Goal: Information Seeking & Learning: Learn about a topic

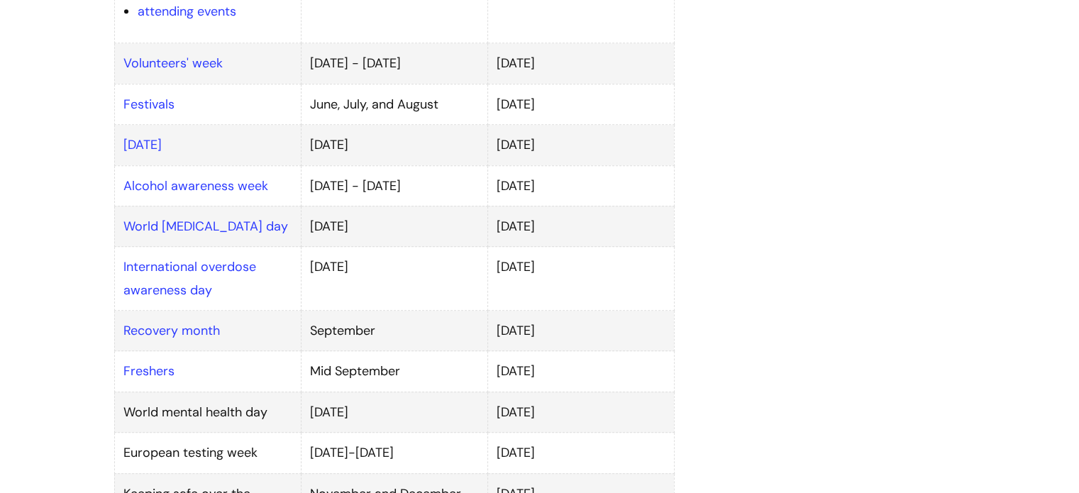
scroll to position [988, 0]
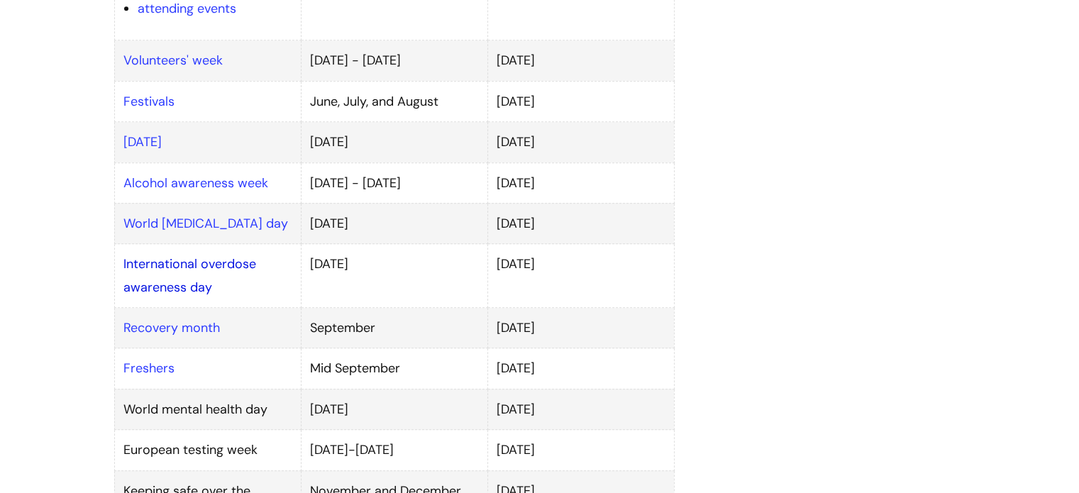
click at [193, 255] on link "International overdose awareness day" at bounding box center [189, 275] width 133 height 40
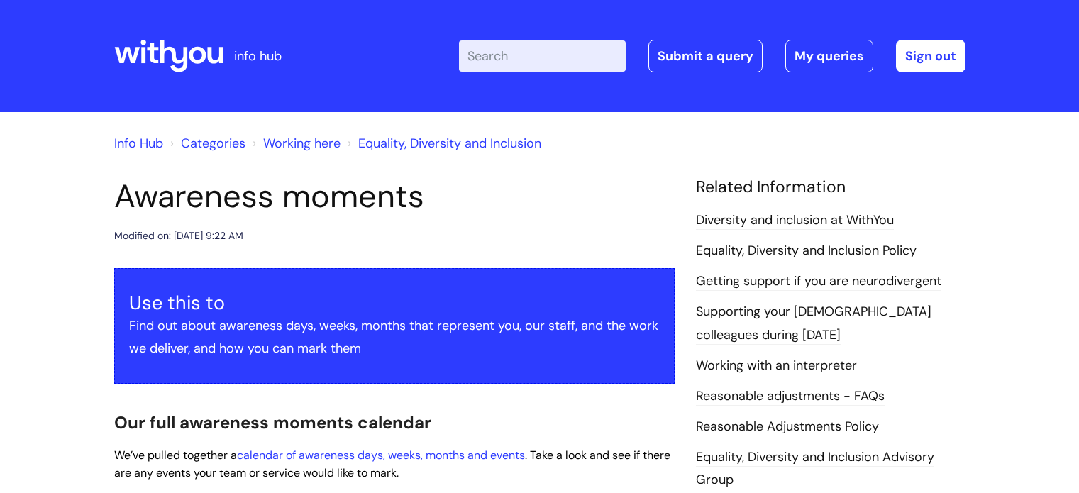
scroll to position [988, 0]
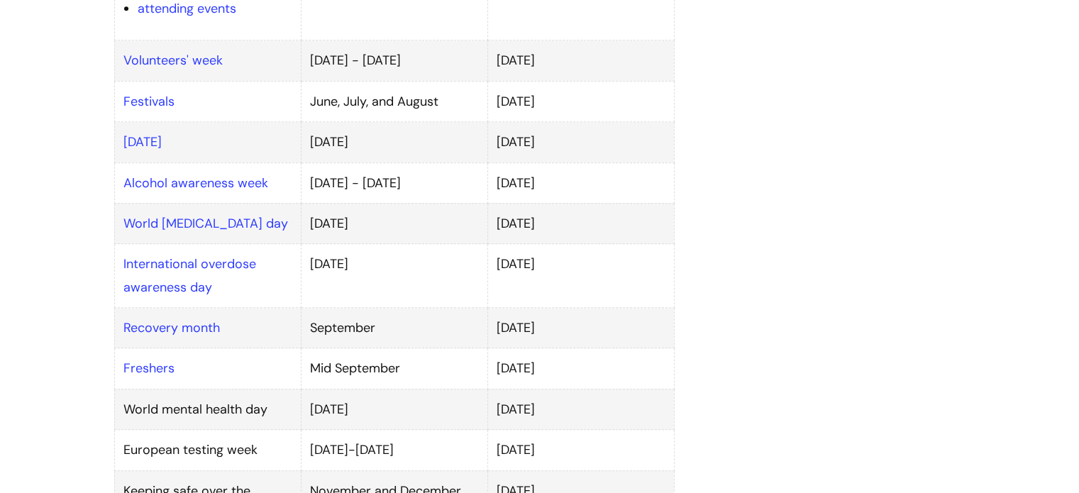
click at [905, 250] on div "Awareness moments Modified on: Thu, 21 Aug, 2025 at 9:22 AM Use this to Find ou…" at bounding box center [540, 89] width 872 height 1800
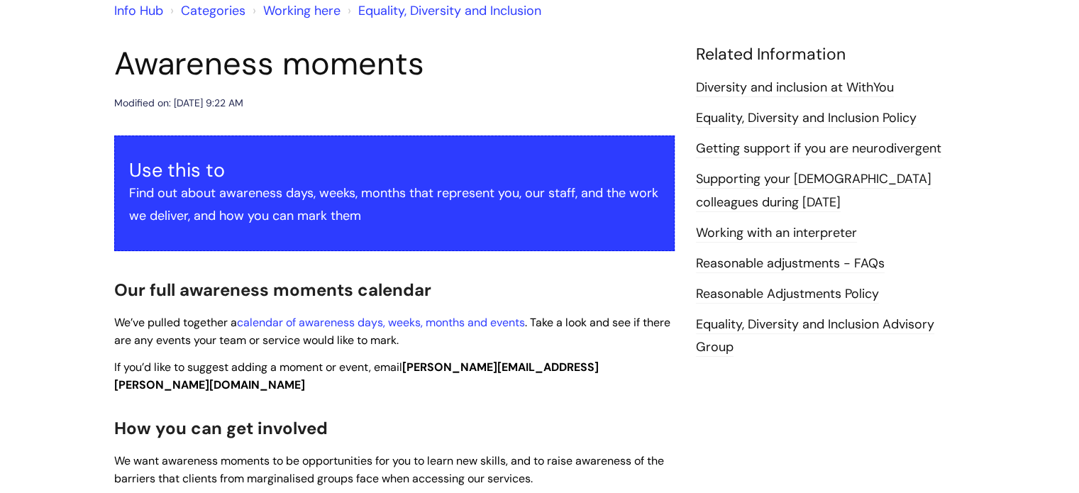
scroll to position [0, 0]
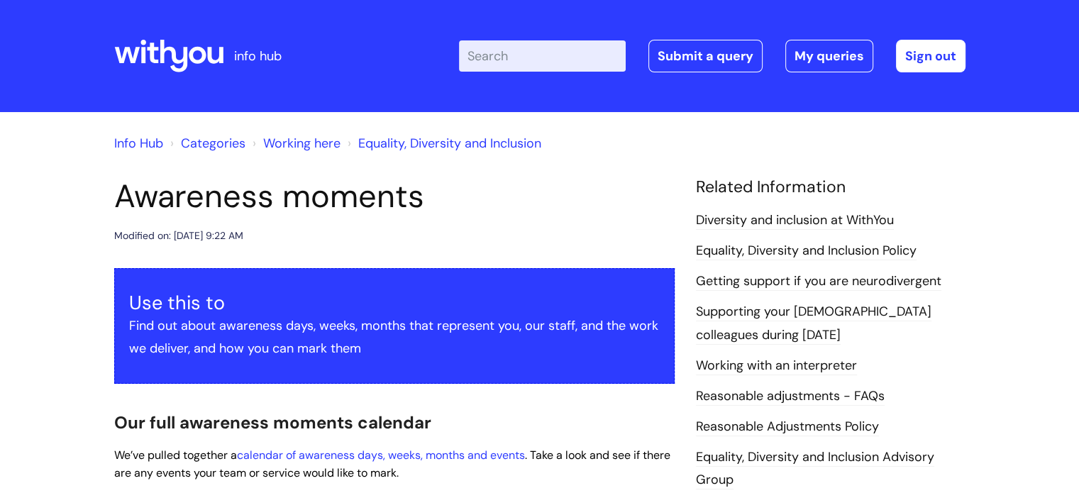
click at [224, 135] on link "Categories" at bounding box center [213, 143] width 65 height 17
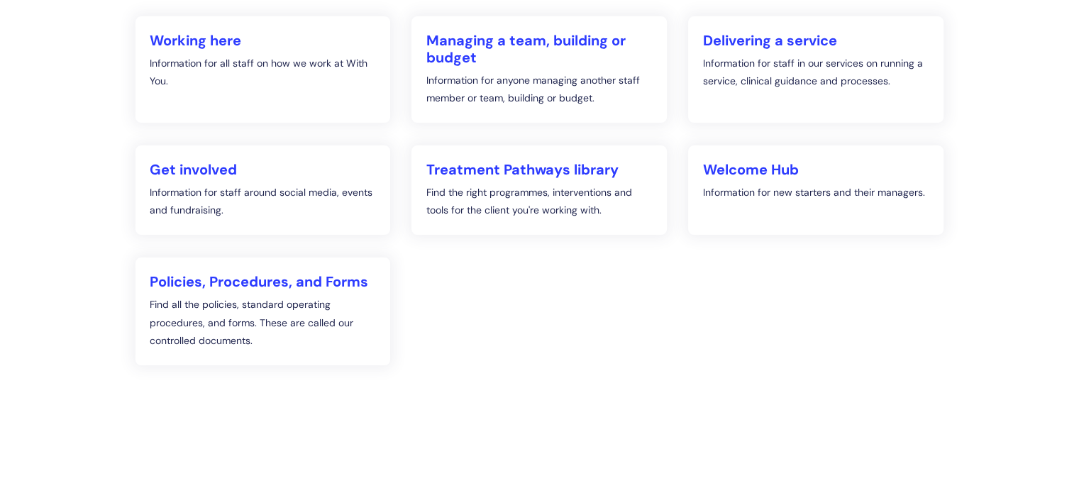
scroll to position [252, 0]
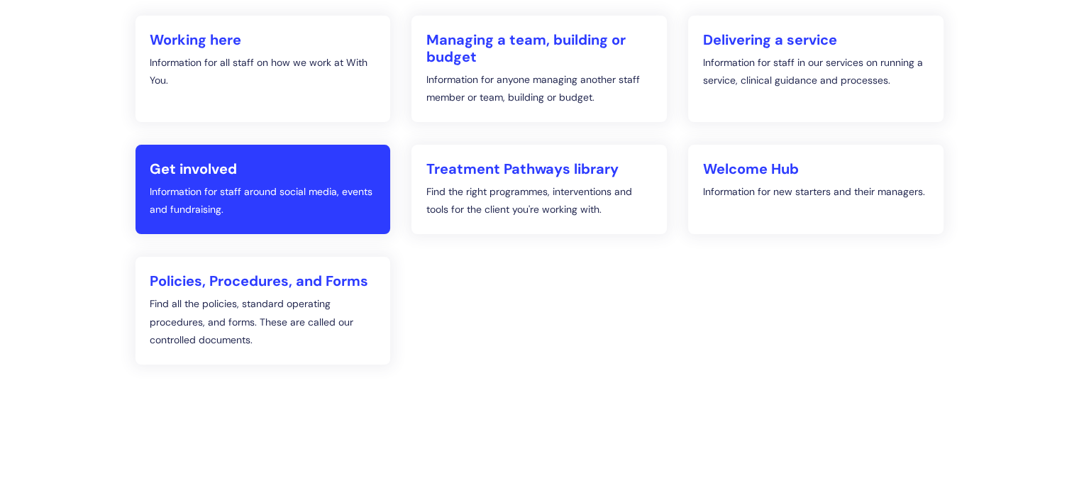
click at [229, 161] on h2 "Get involved" at bounding box center [263, 168] width 227 height 17
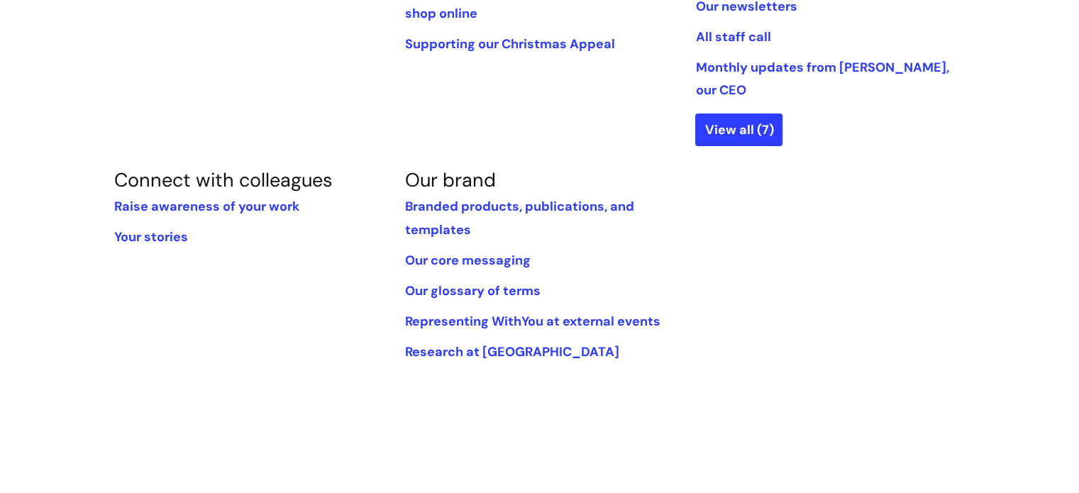
scroll to position [502, 0]
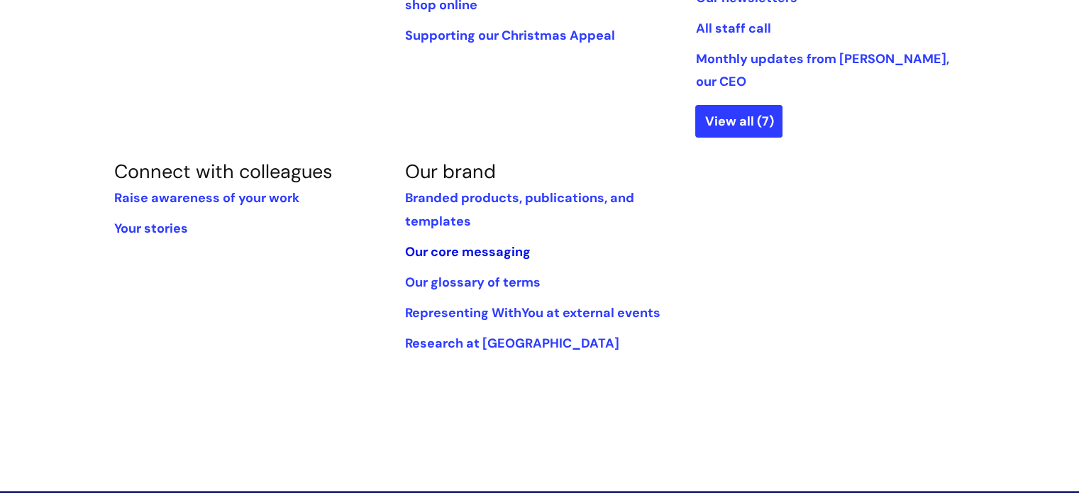
click at [488, 243] on link "Our core messaging" at bounding box center [467, 251] width 126 height 17
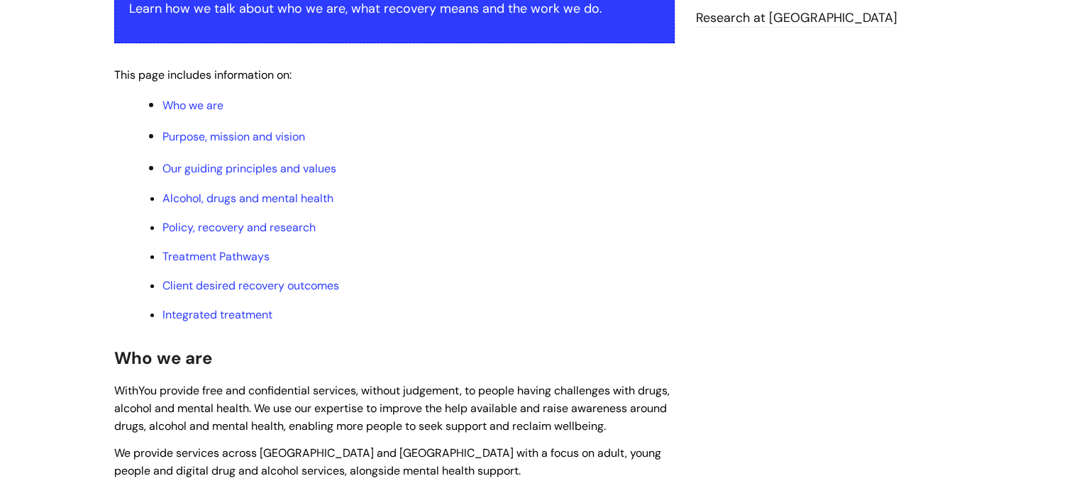
scroll to position [323, 0]
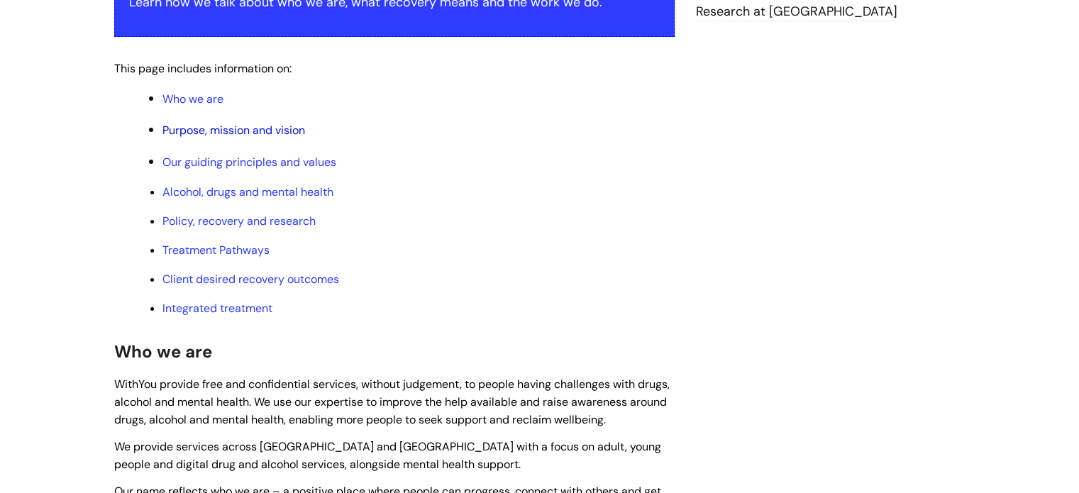
click at [261, 131] on link "Purpose, mission and vision" at bounding box center [233, 130] width 143 height 15
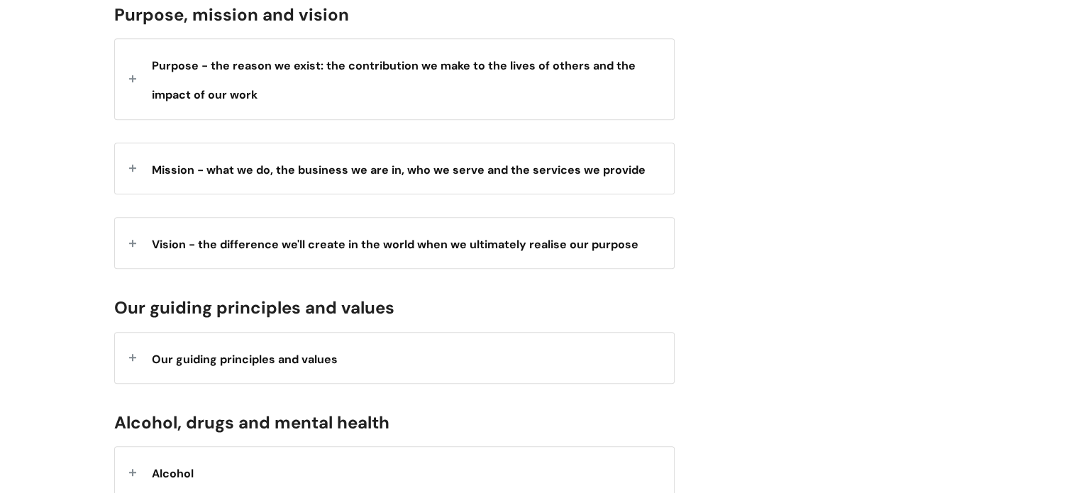
click at [248, 98] on span "Purpose - the reason we exist: the contribution we make to the lives of others …" at bounding box center [394, 80] width 484 height 44
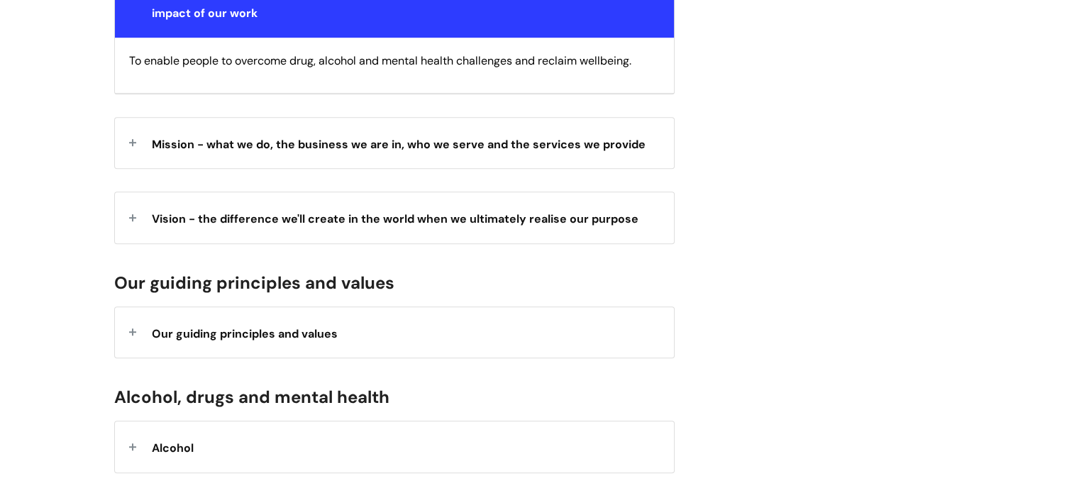
scroll to position [955, 0]
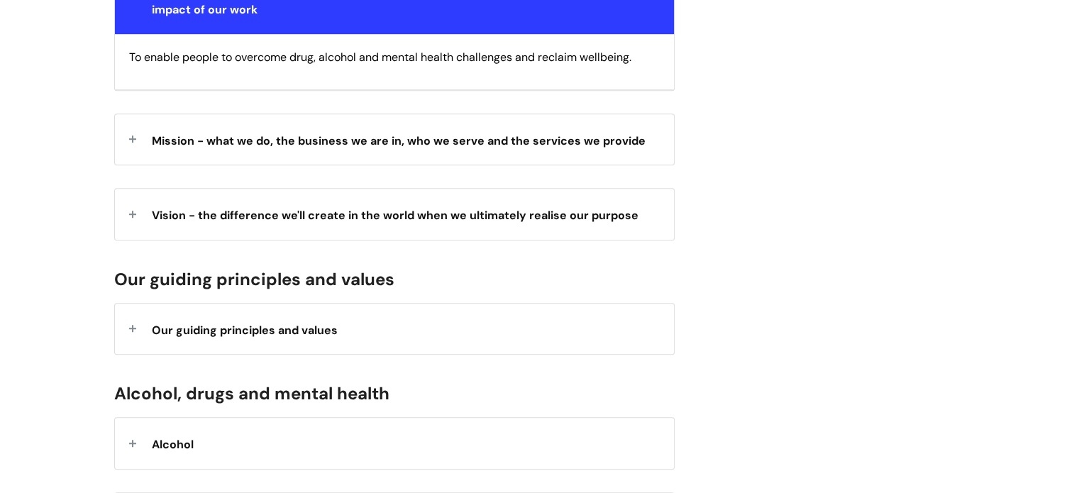
click at [445, 153] on div "Mission - what we do, the business we are in, who we serve and the services we …" at bounding box center [394, 139] width 559 height 50
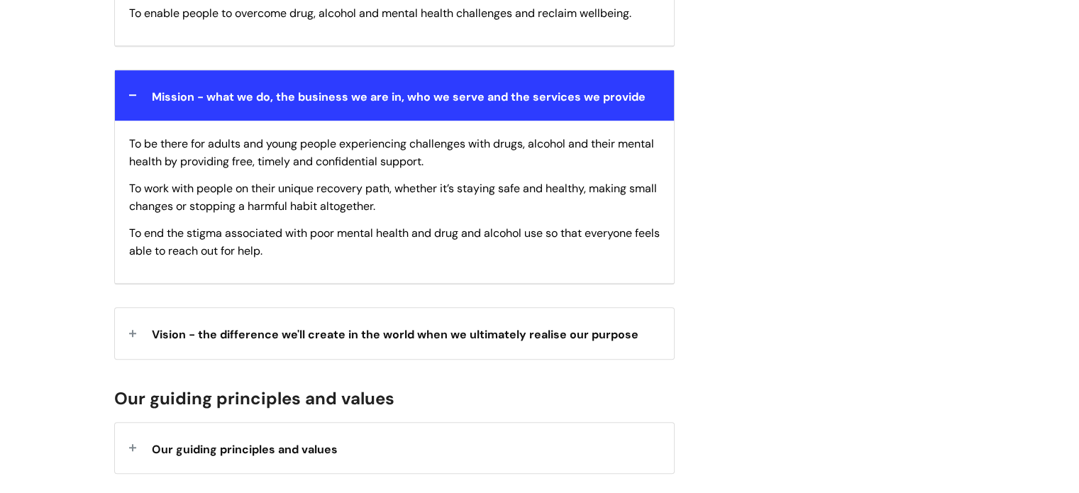
scroll to position [1011, 0]
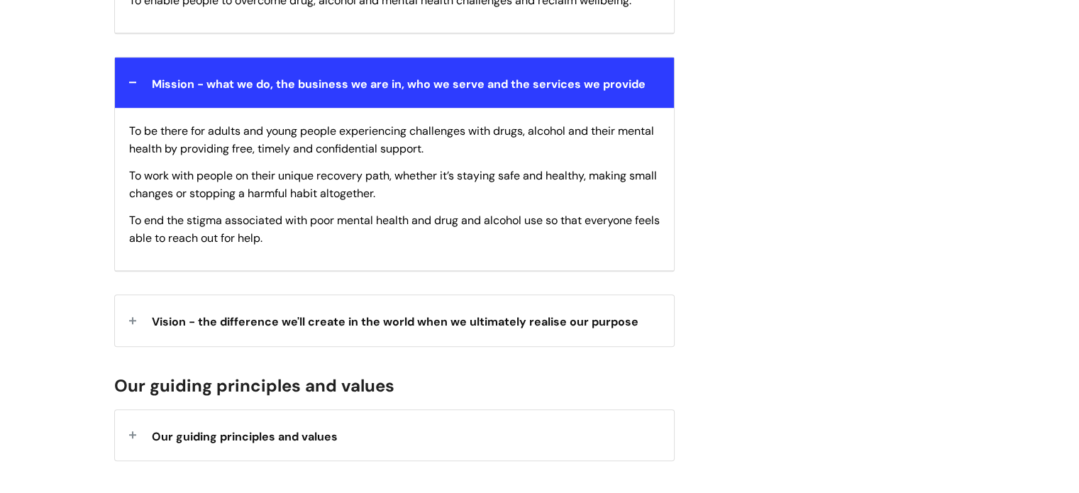
click at [252, 326] on span "Vision - the difference we'll create in the world when we ultimately realise ou…" at bounding box center [395, 321] width 487 height 15
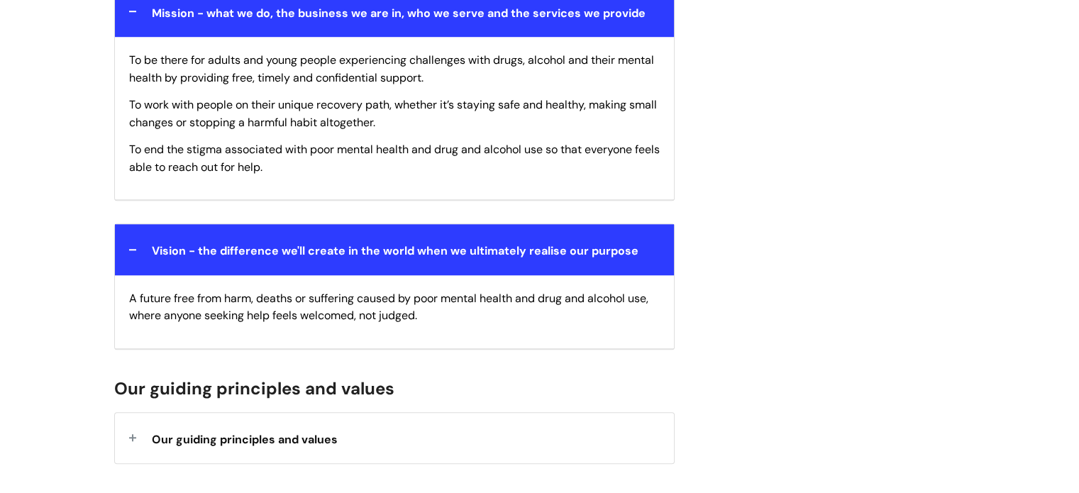
scroll to position [1096, 0]
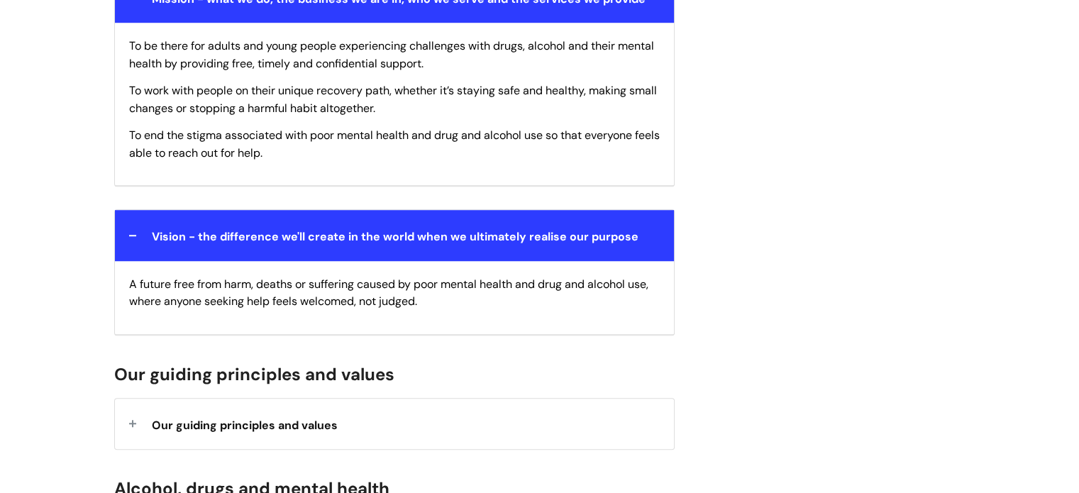
click at [609, 421] on div "Our guiding principles and values" at bounding box center [394, 424] width 559 height 50
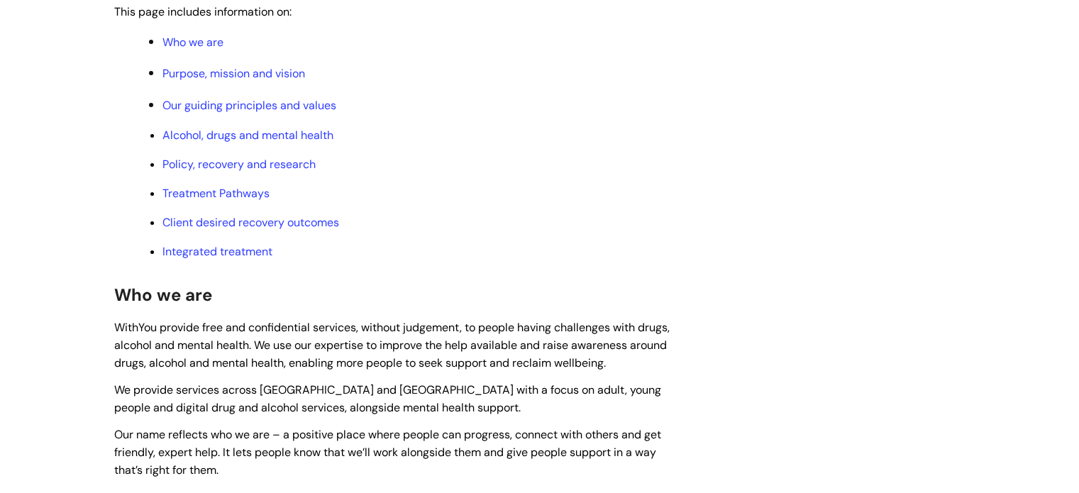
scroll to position [352, 0]
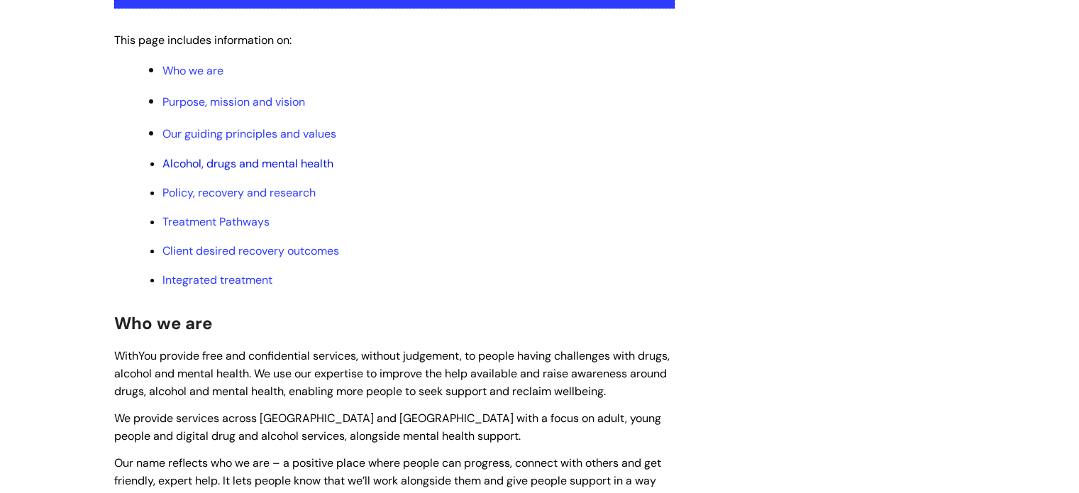
click at [296, 162] on link "Alcohol, drugs and mental health" at bounding box center [247, 163] width 171 height 15
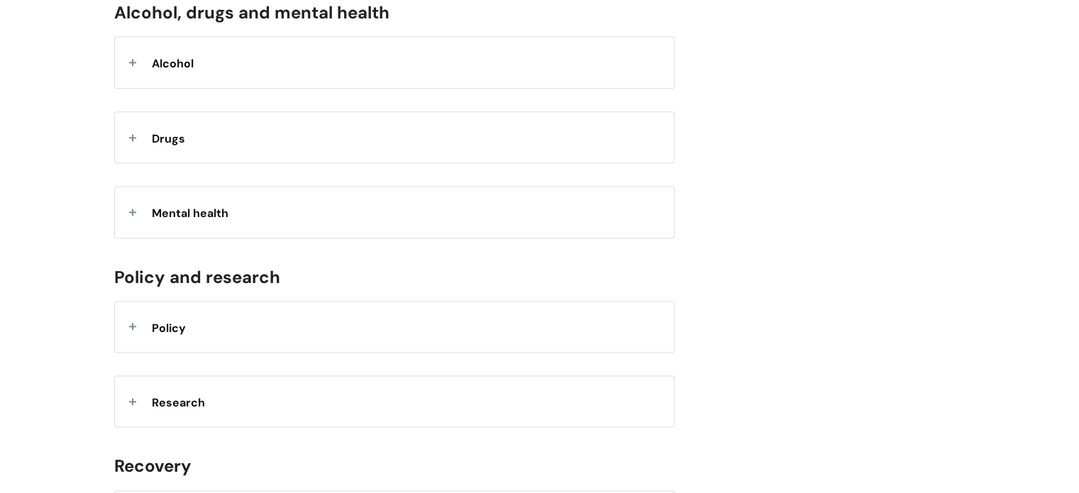
click at [278, 79] on div "Alcohol" at bounding box center [394, 62] width 559 height 50
